Goal: Information Seeking & Learning: Learn about a topic

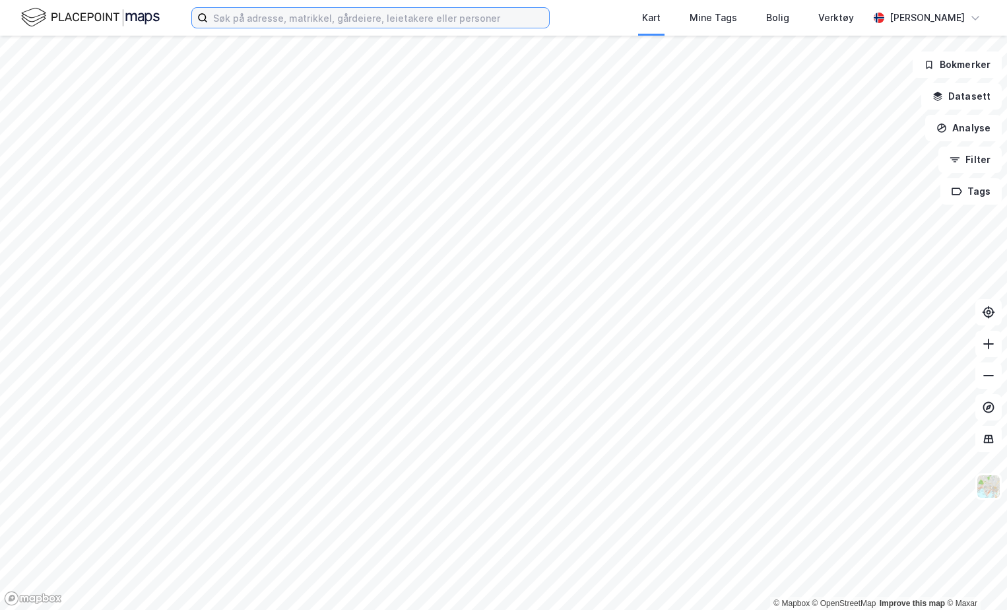
click at [305, 15] on input at bounding box center [378, 18] width 341 height 20
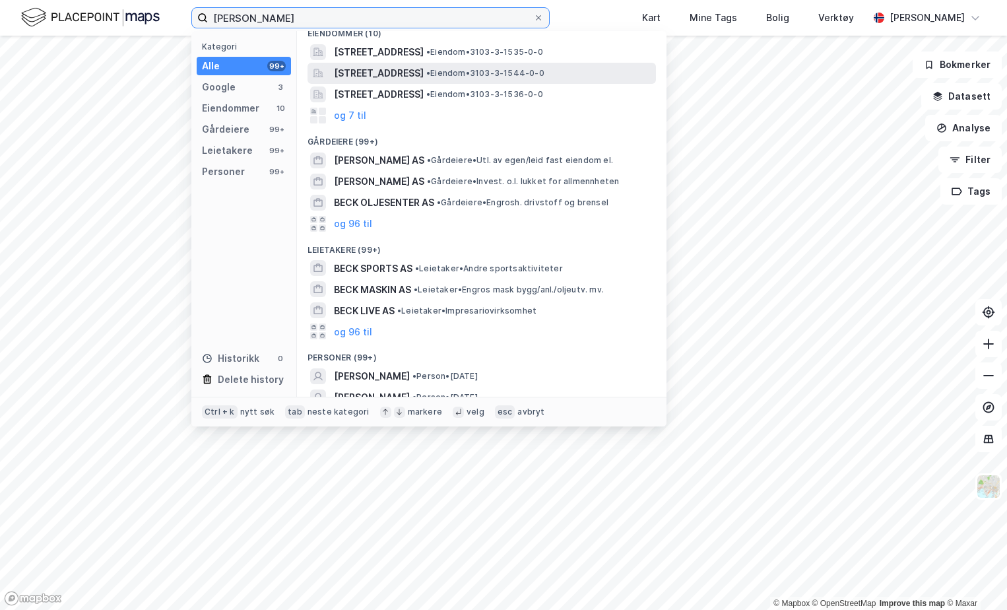
scroll to position [176, 0]
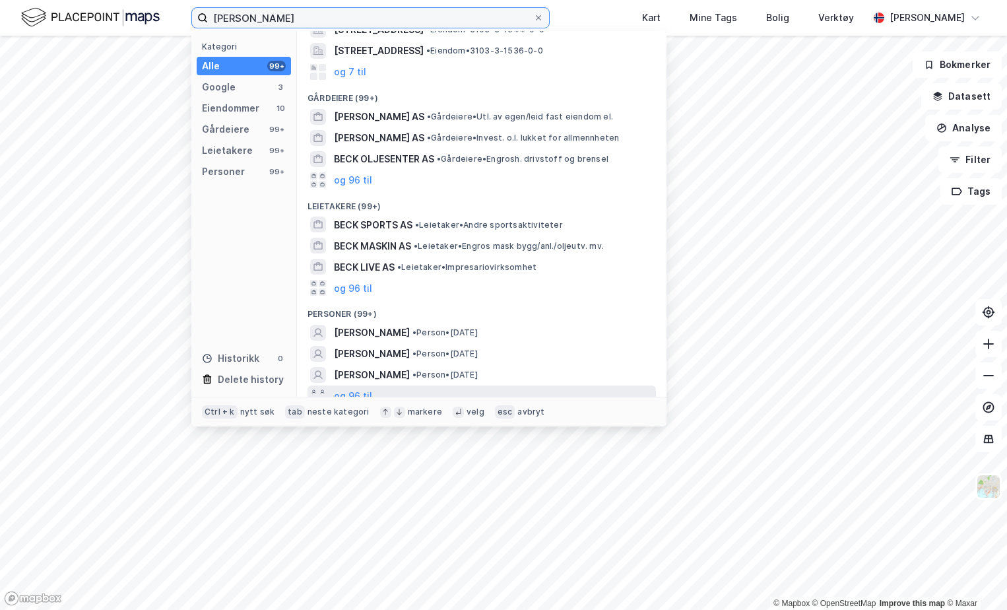
type input "Solveig Beck"
click at [382, 385] on div "og 96 til" at bounding box center [482, 395] width 349 height 21
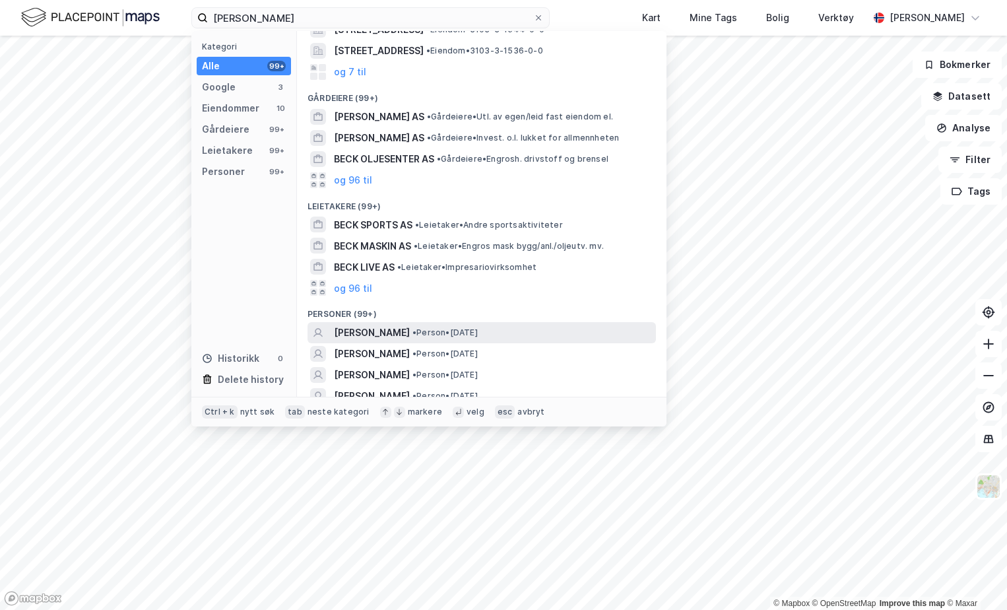
scroll to position [308, 0]
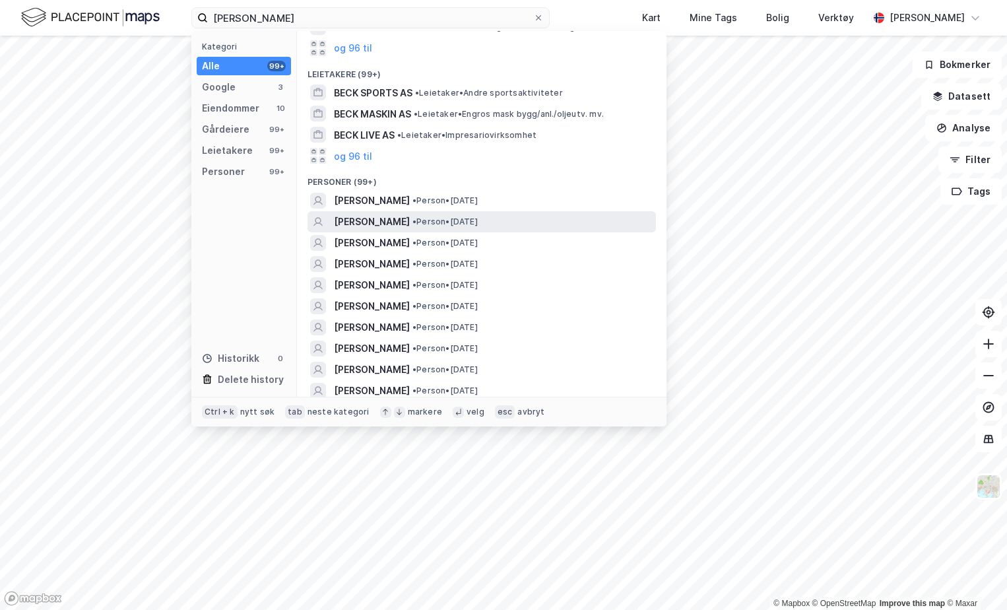
click at [413, 217] on span "•" at bounding box center [415, 222] width 4 height 10
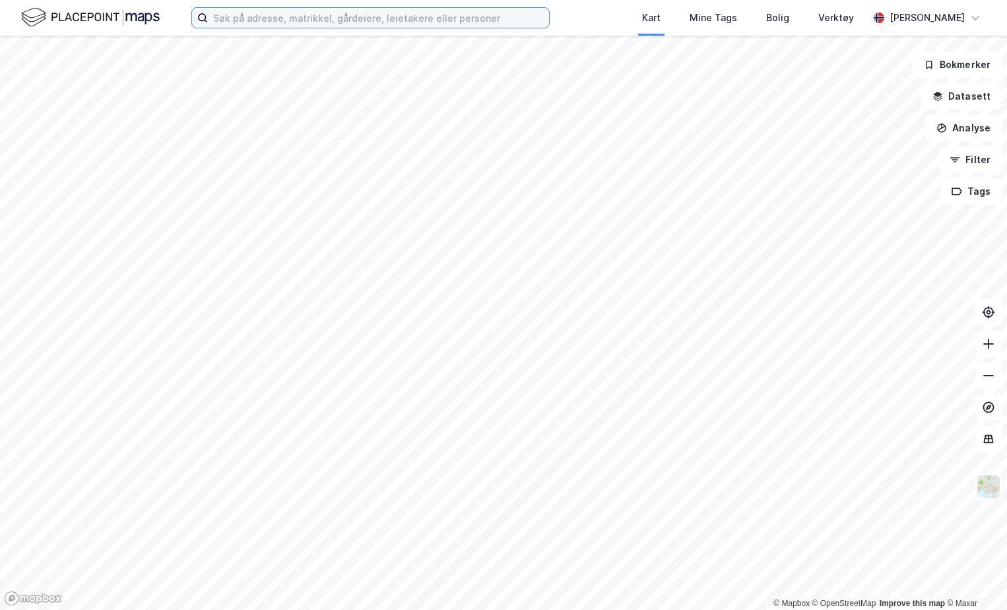
click at [339, 18] on input at bounding box center [378, 18] width 341 height 20
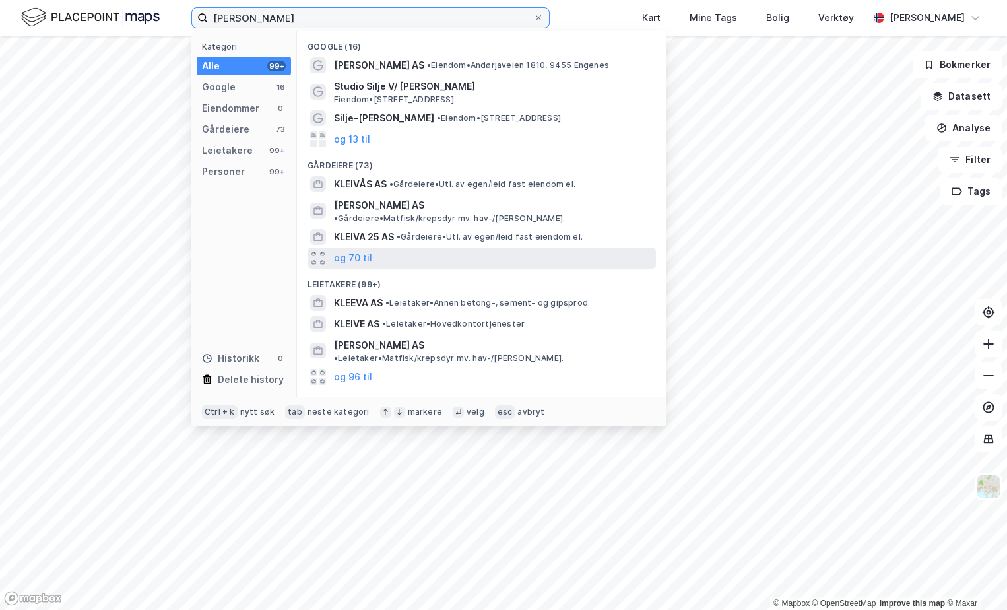
scroll to position [78, 0]
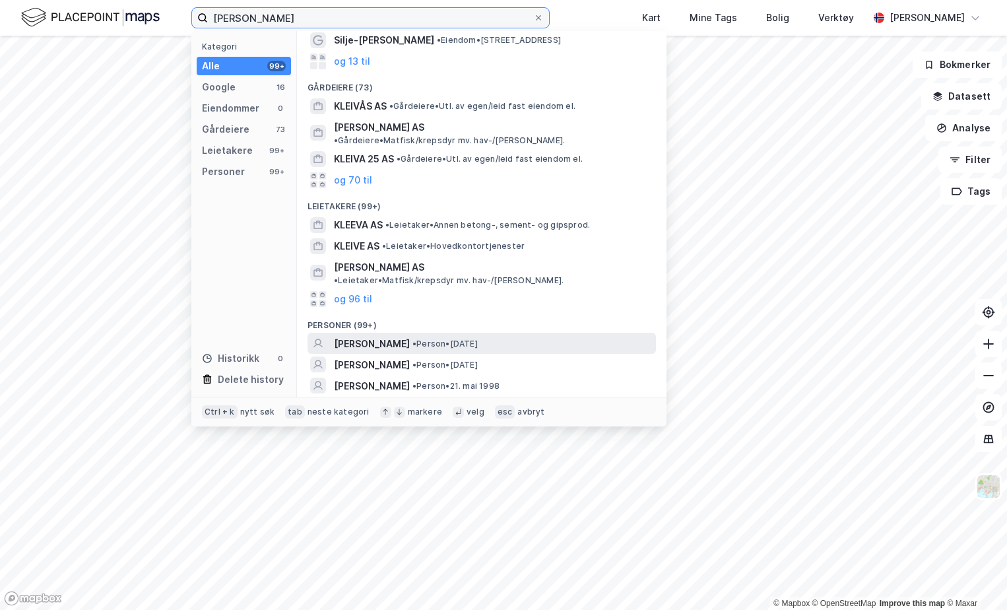
type input "[PERSON_NAME]"
click at [388, 336] on span "[PERSON_NAME]" at bounding box center [372, 344] width 76 height 16
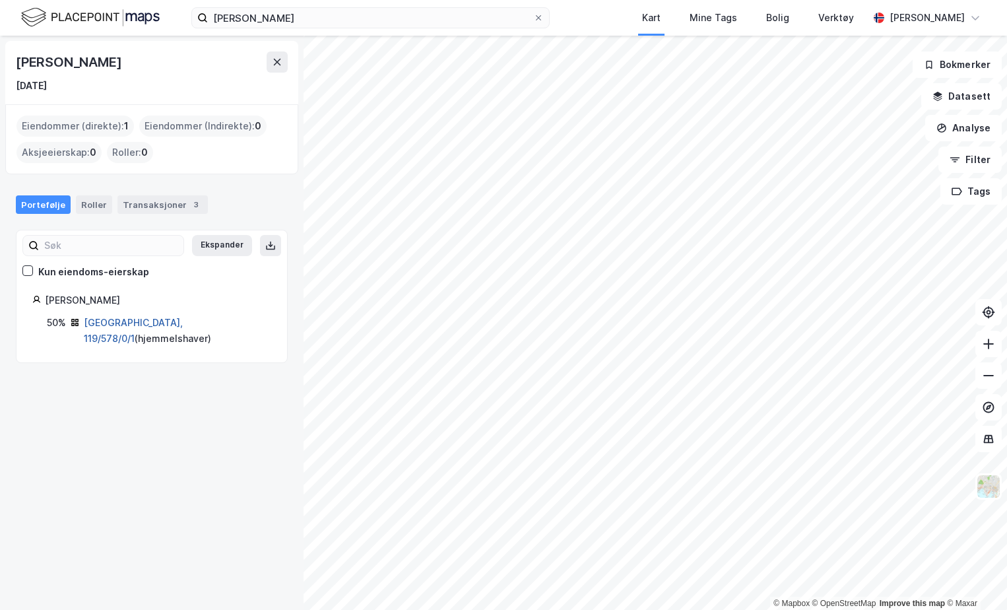
click at [112, 320] on link "[GEOGRAPHIC_DATA], 119/578/0/1" at bounding box center [133, 330] width 99 height 27
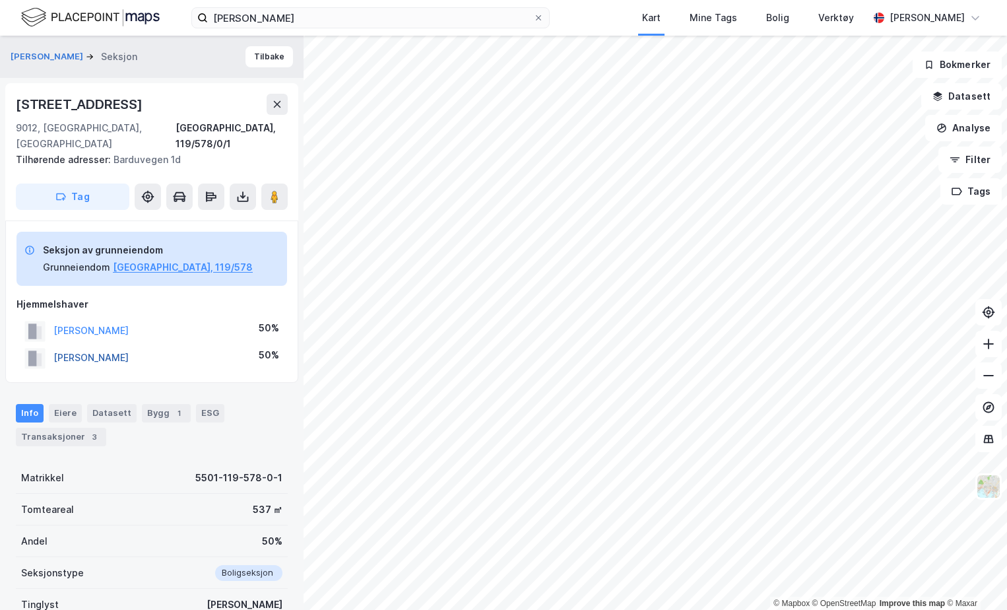
click at [0, 0] on button "[PERSON_NAME]" at bounding box center [0, 0] width 0 height 0
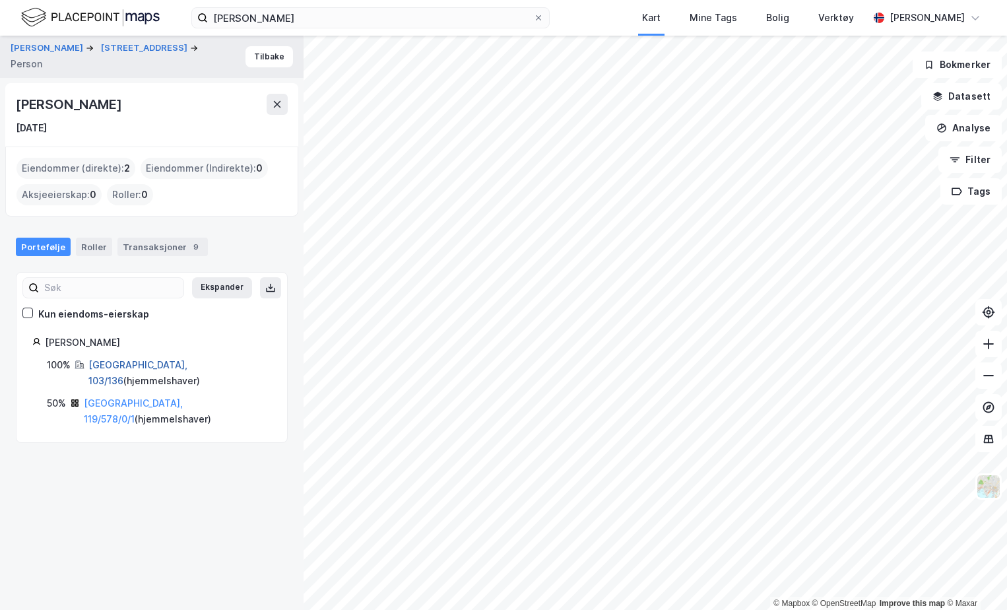
click at [102, 364] on link "[GEOGRAPHIC_DATA], 103/136" at bounding box center [137, 372] width 99 height 27
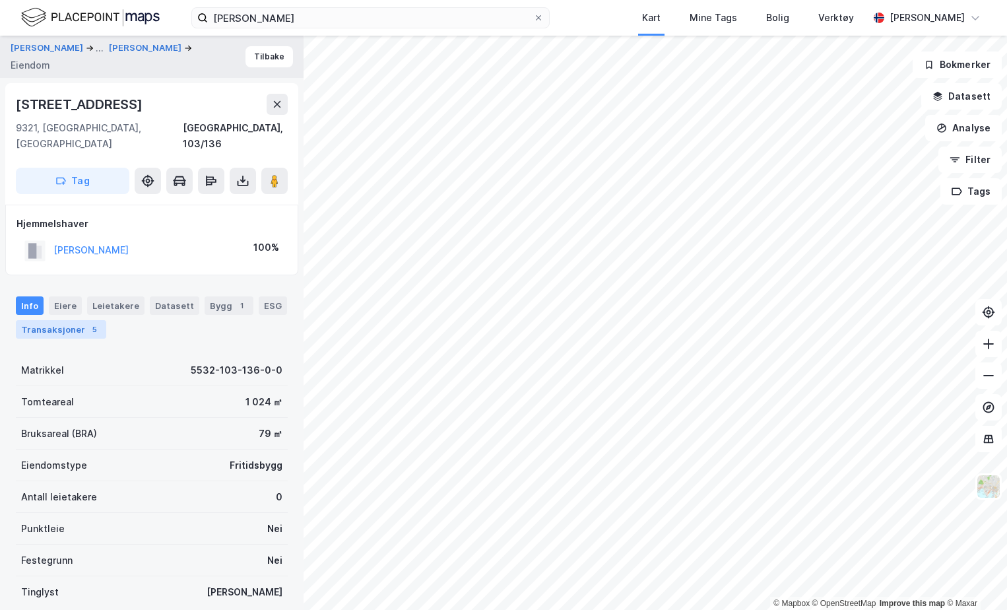
click at [97, 320] on div "Transaksjoner 5" at bounding box center [61, 329] width 90 height 18
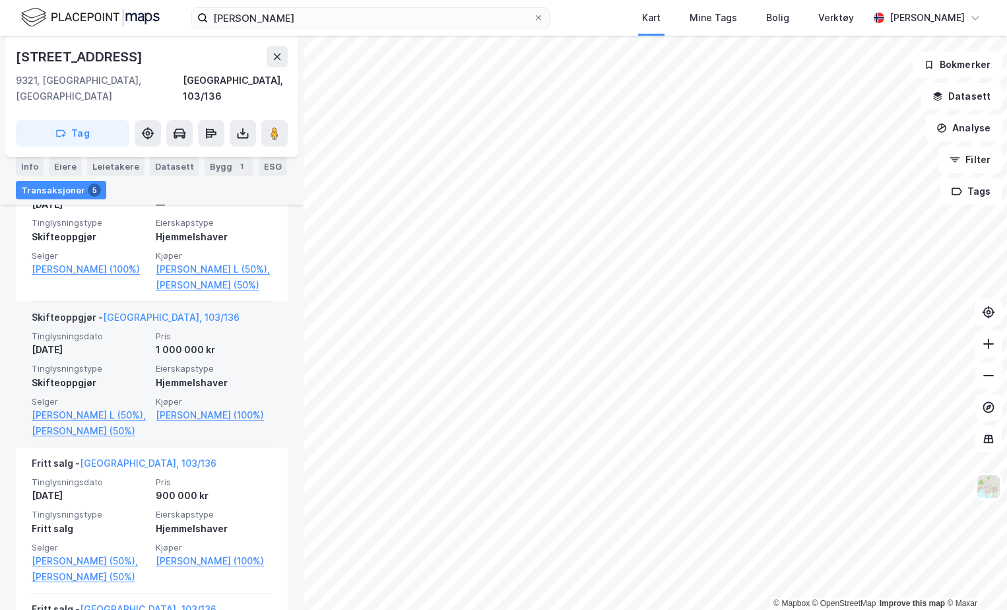
scroll to position [396, 0]
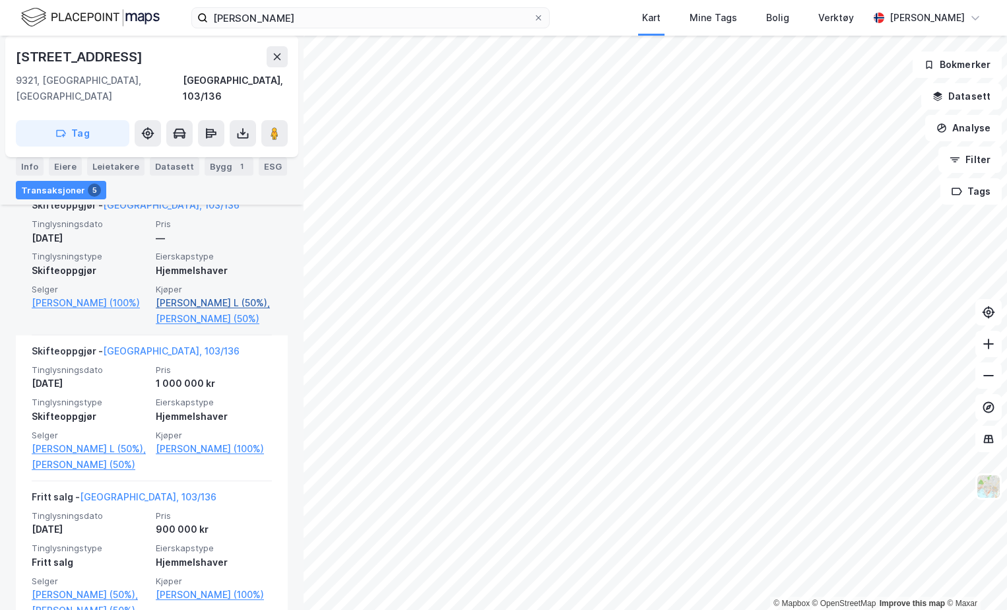
click at [215, 295] on link "[PERSON_NAME] L (50%)," at bounding box center [214, 303] width 116 height 16
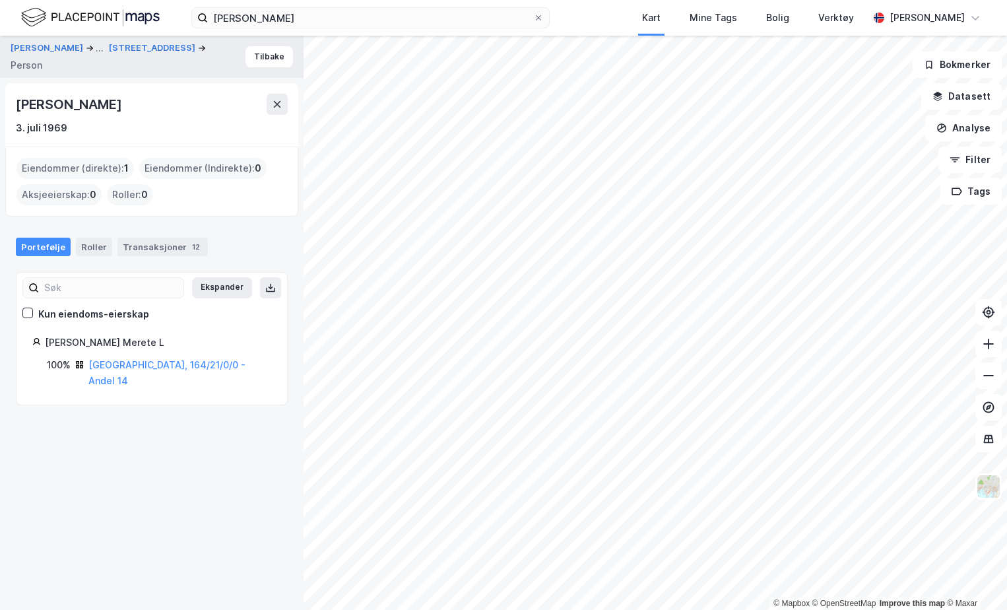
drag, startPoint x: 18, startPoint y: 105, endPoint x: 221, endPoint y: 111, distance: 203.4
click at [221, 111] on div "[PERSON_NAME]" at bounding box center [152, 104] width 272 height 21
click at [147, 259] on div "Portefølje Roller Transaksjoner 12" at bounding box center [152, 242] width 304 height 40
click at [146, 251] on div "Transaksjoner 12" at bounding box center [162, 247] width 90 height 18
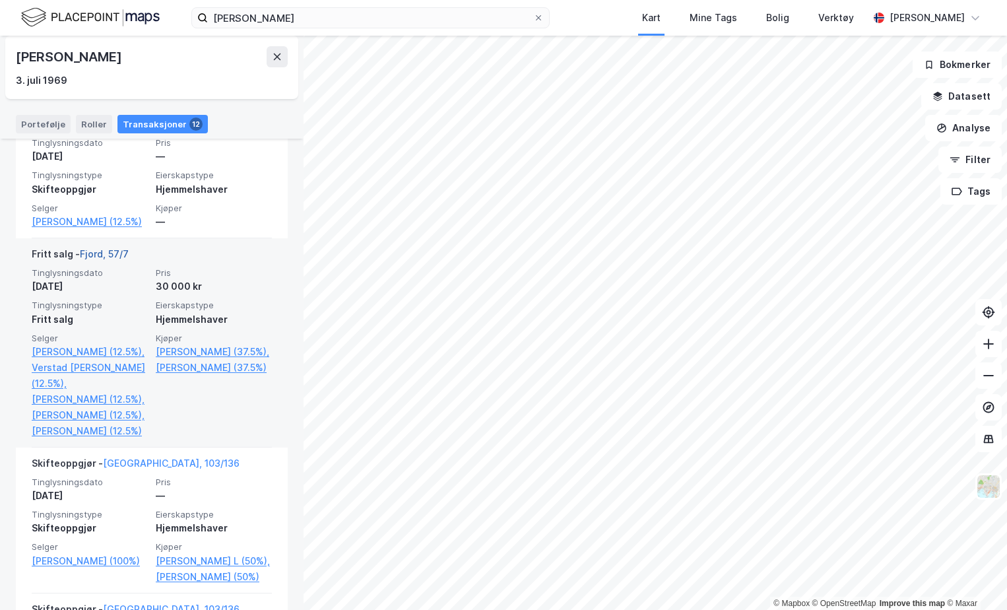
scroll to position [264, 0]
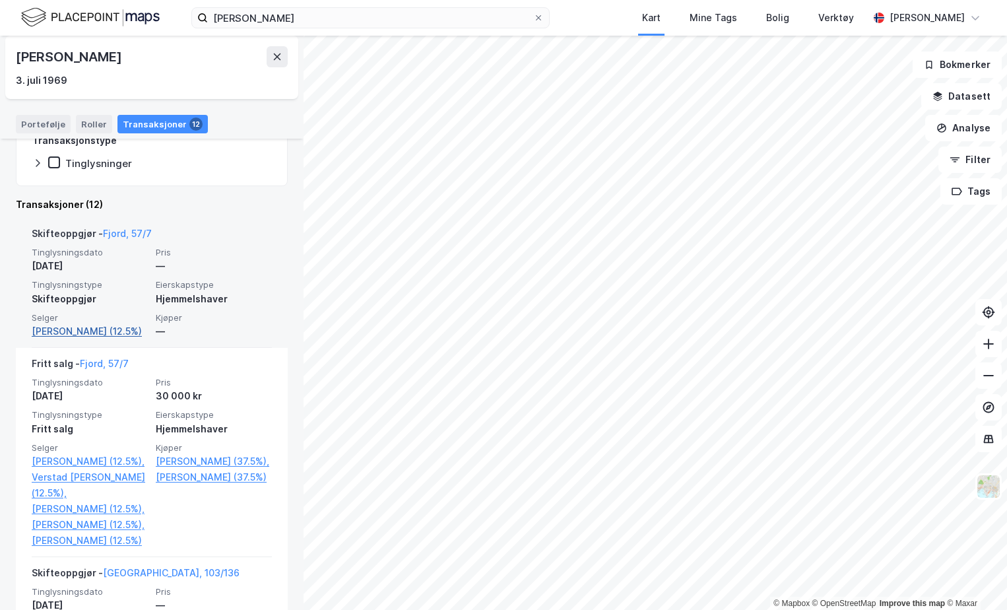
click at [79, 331] on link "[PERSON_NAME] (12.5%)" at bounding box center [90, 331] width 116 height 16
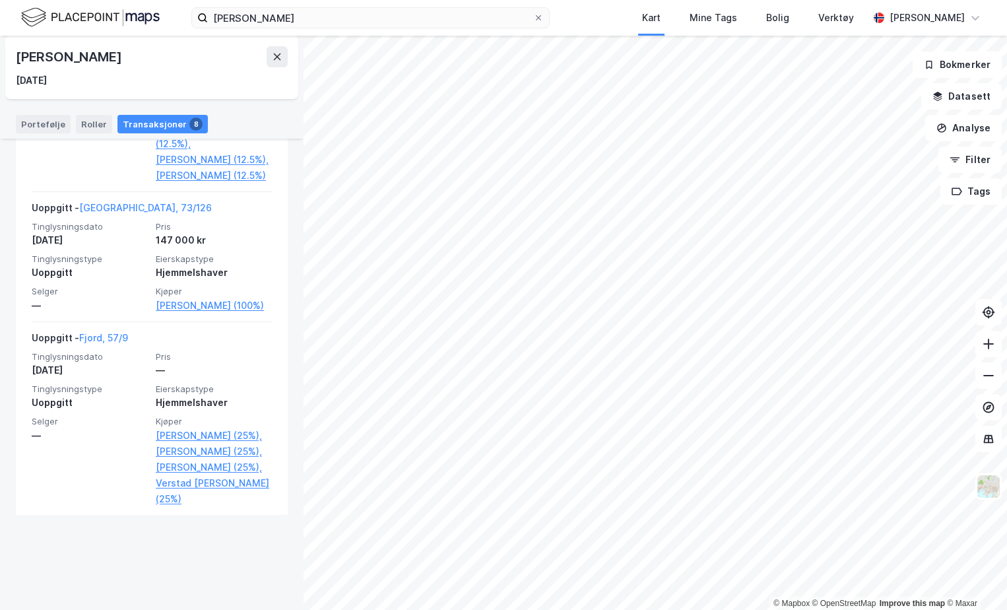
scroll to position [1323, 0]
